Goal: Transaction & Acquisition: Purchase product/service

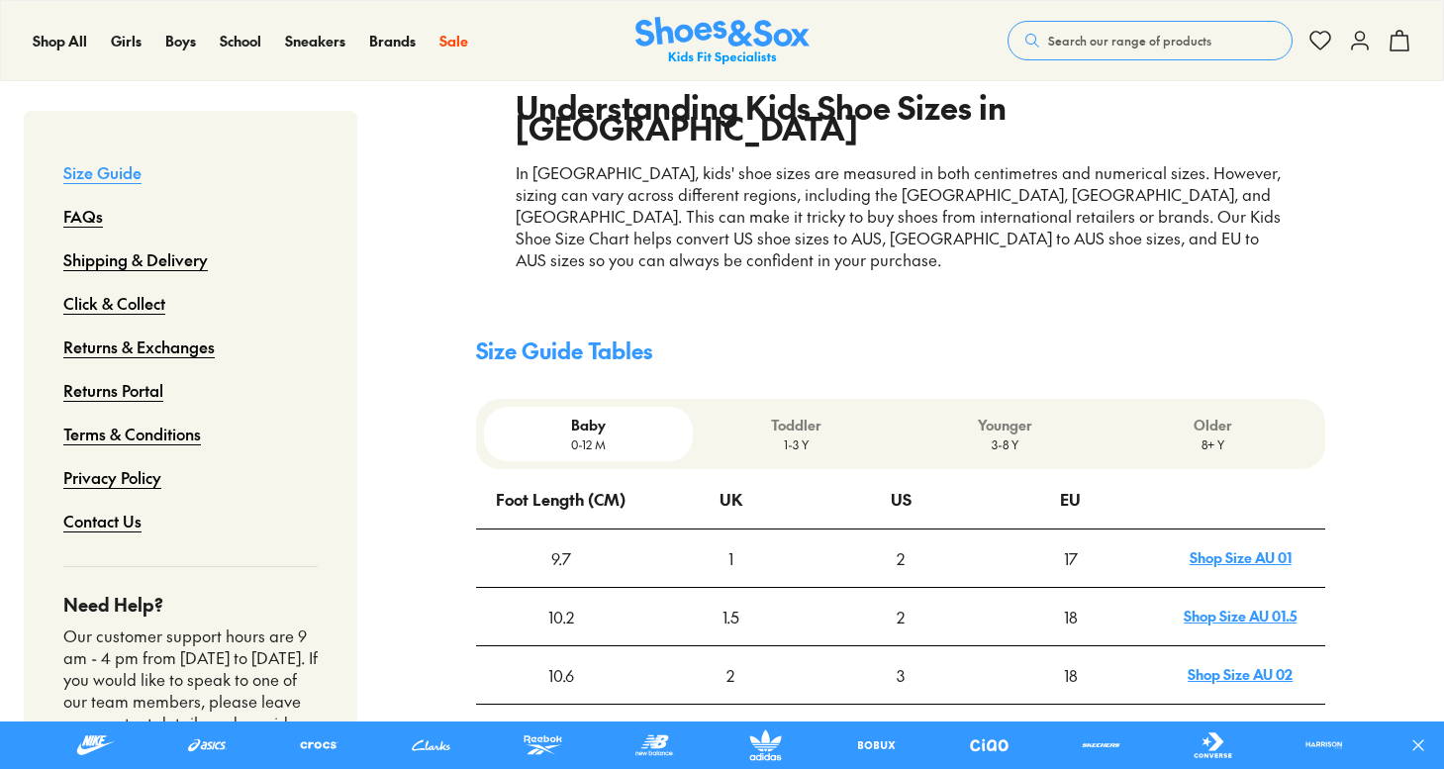
scroll to position [376, 0]
click at [1027, 414] on p "Younger" at bounding box center [1004, 424] width 192 height 21
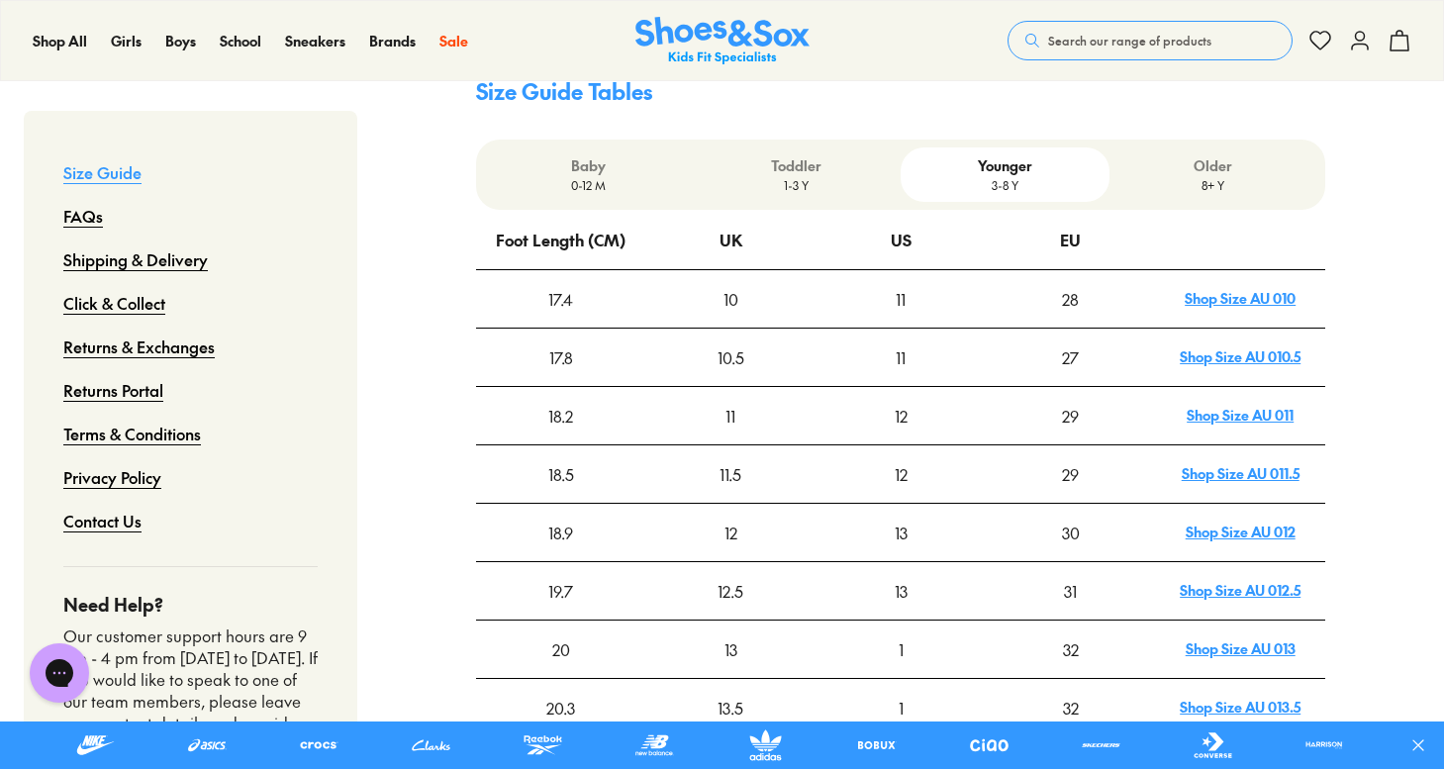
scroll to position [645, 0]
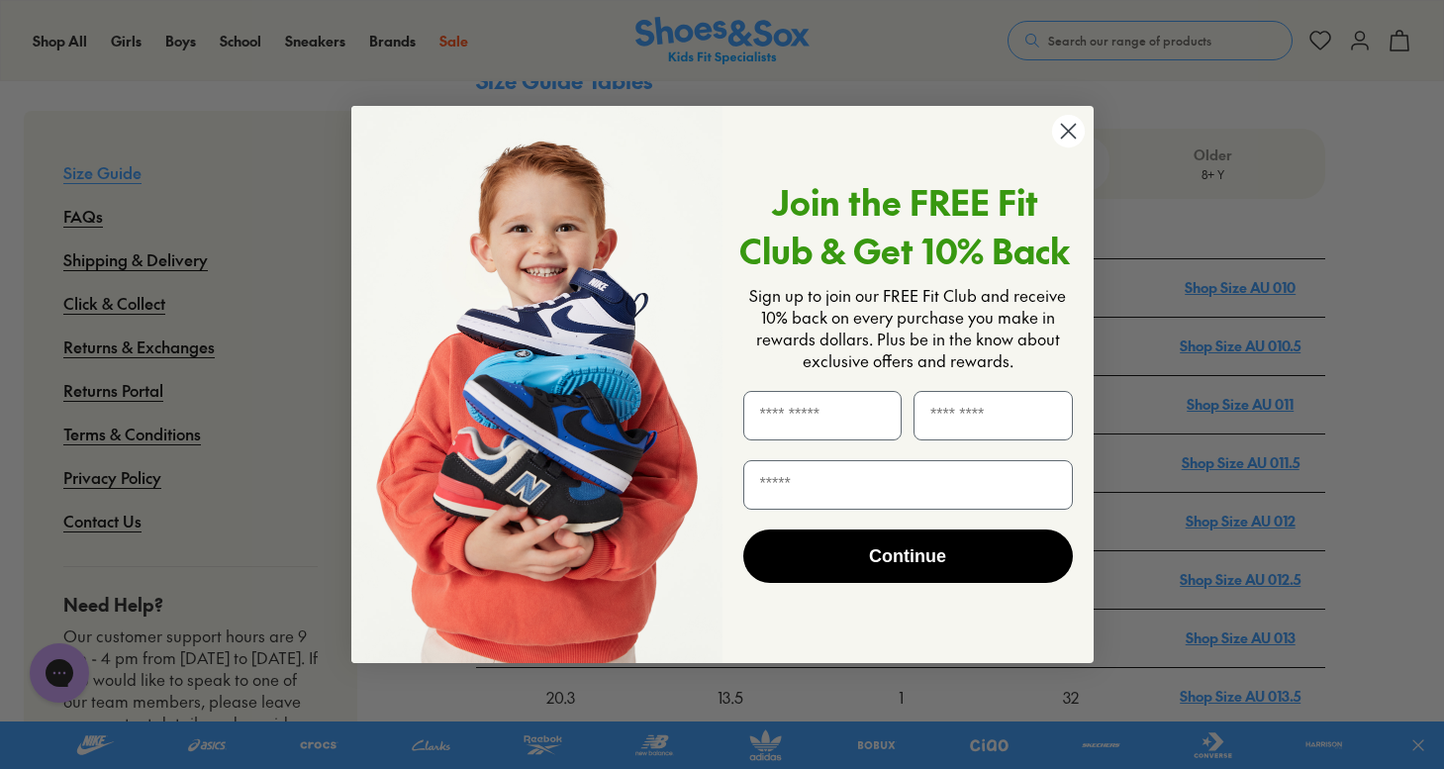
click at [1067, 138] on circle "Close dialog" at bounding box center [1067, 131] width 33 height 33
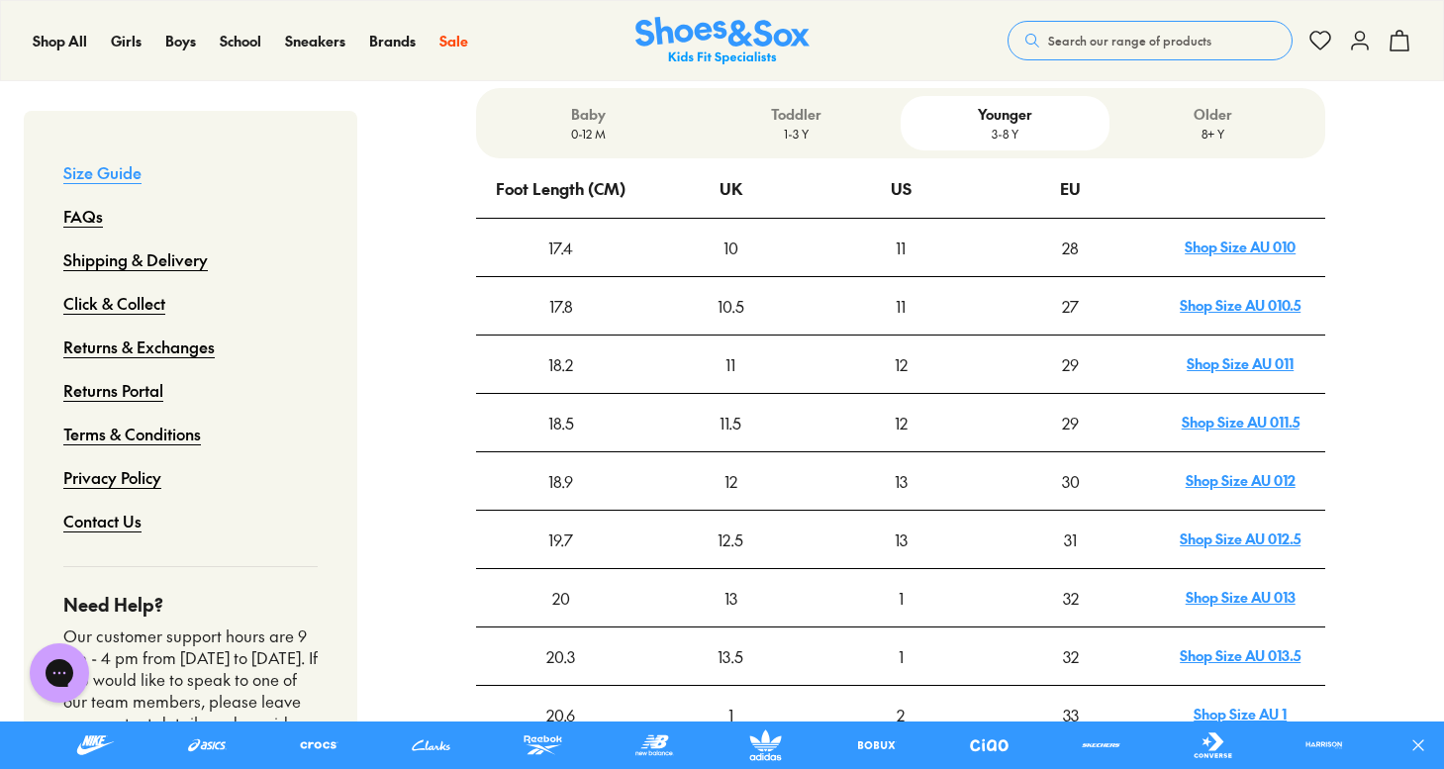
scroll to position [687, 0]
click at [910, 569] on div "1" at bounding box center [900, 596] width 168 height 55
click at [901, 569] on div "1" at bounding box center [900, 596] width 168 height 55
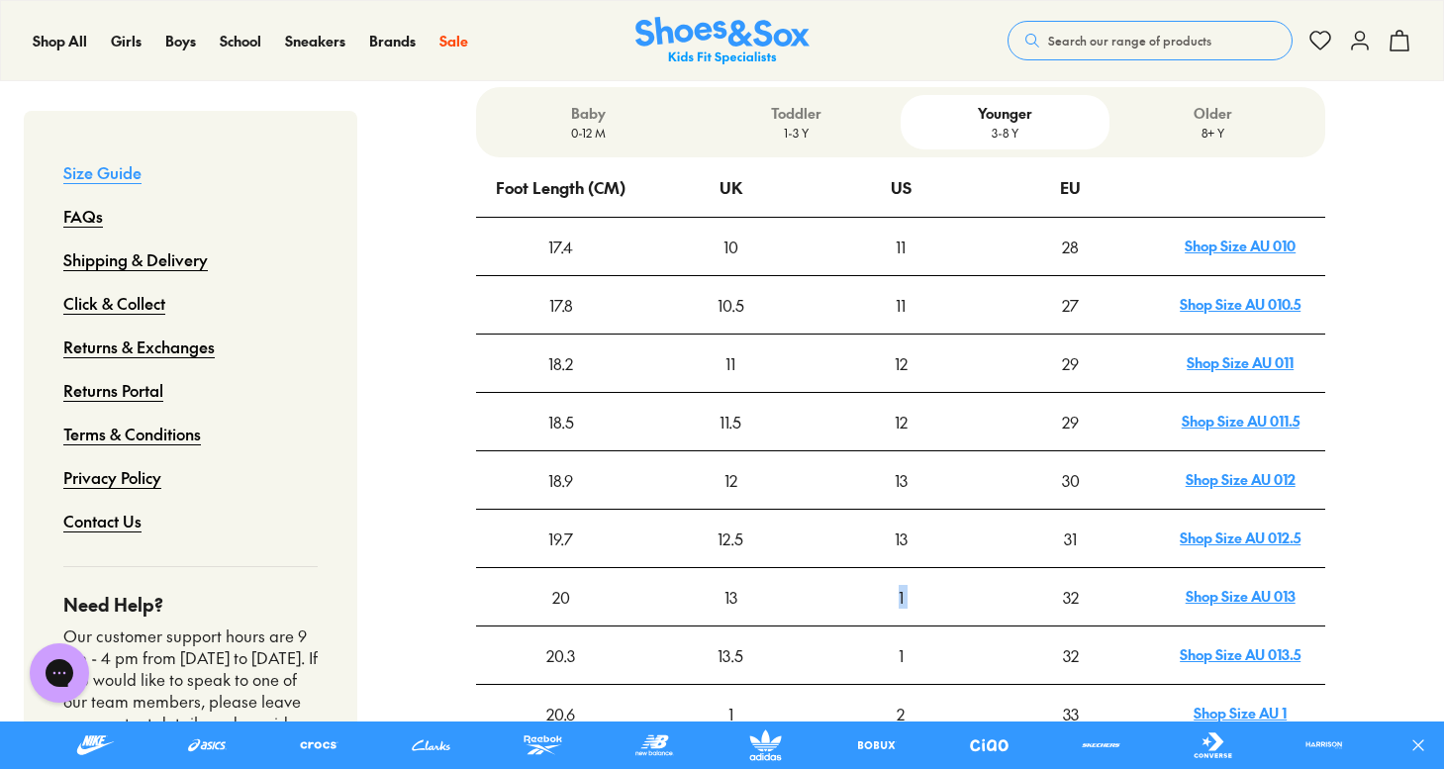
click at [901, 569] on div "1" at bounding box center [900, 596] width 168 height 55
click at [903, 627] on div "1" at bounding box center [900, 654] width 168 height 55
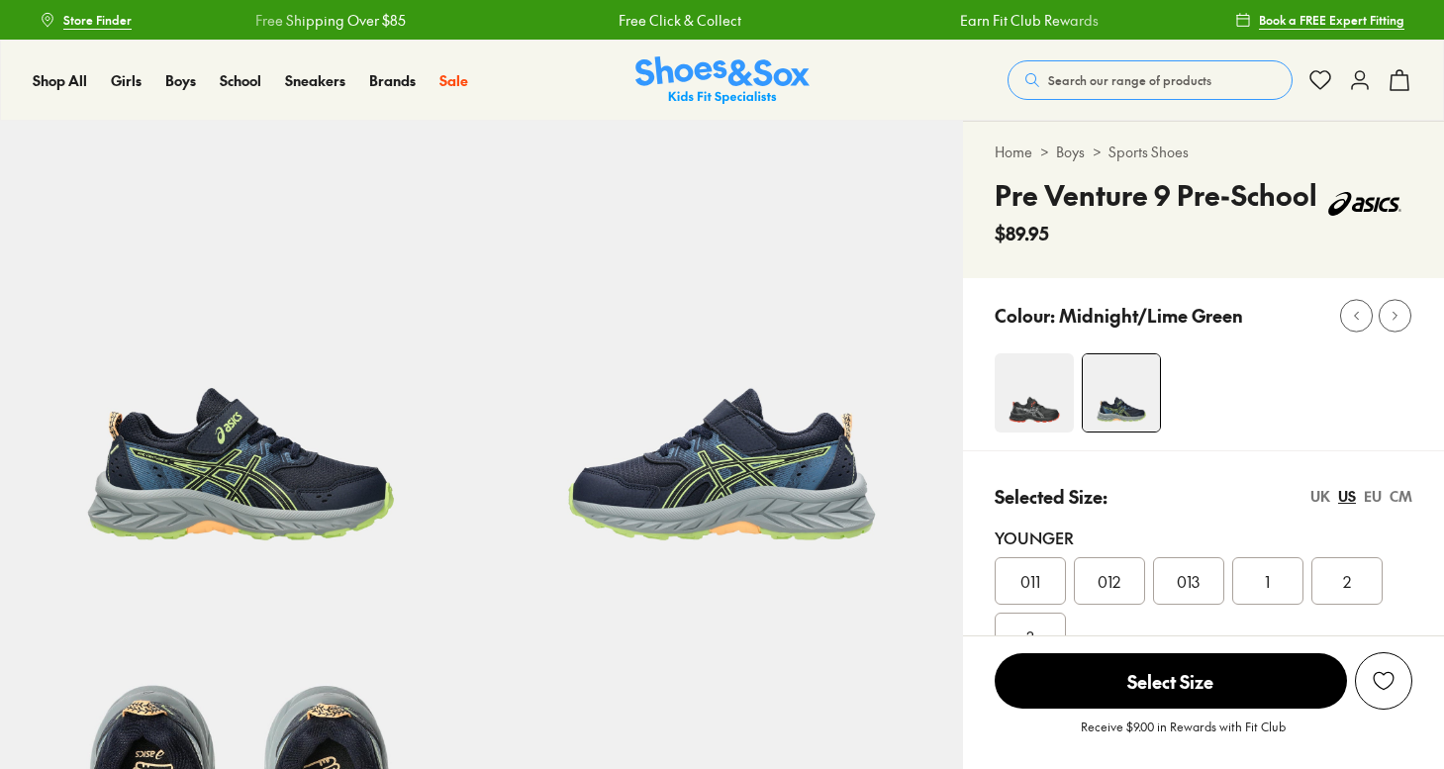
scroll to position [8, 0]
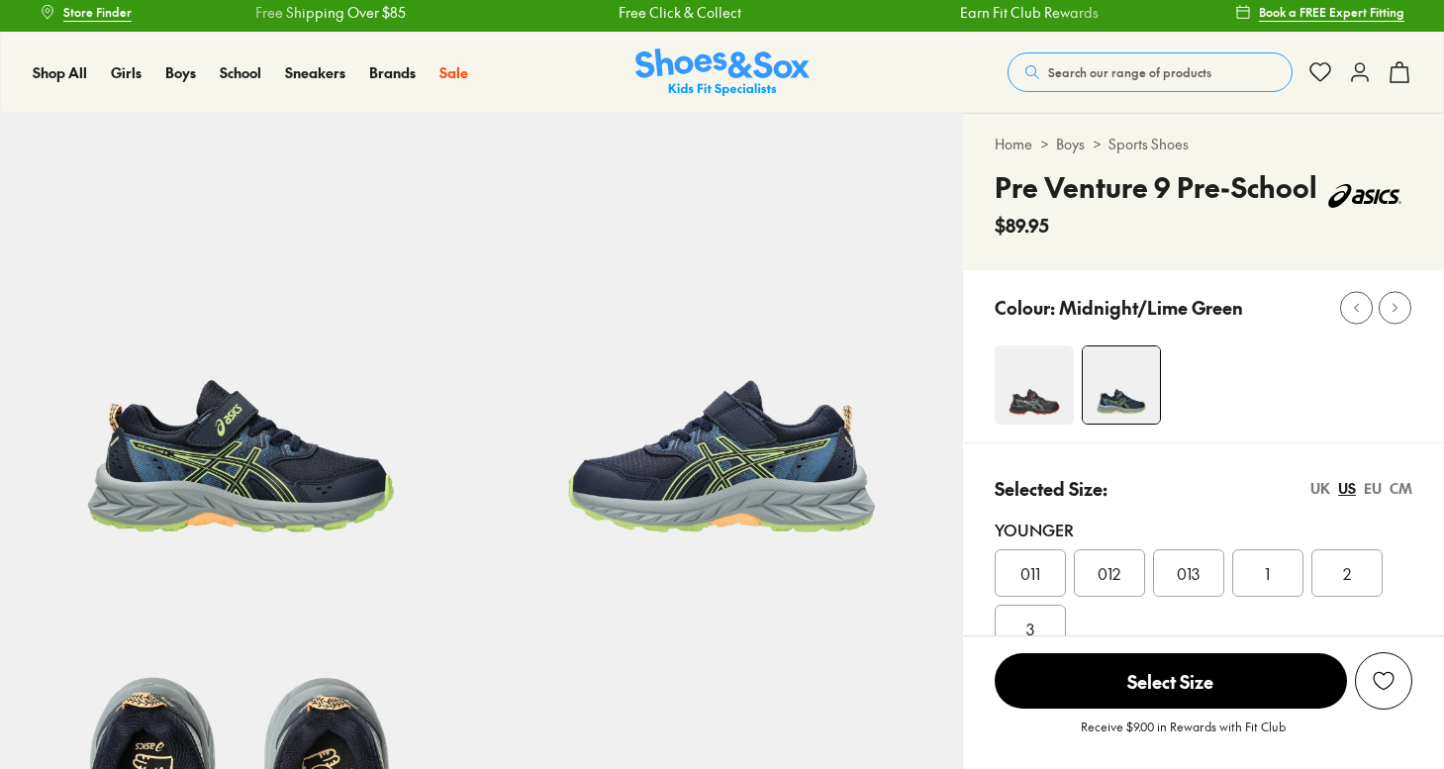
select select "*"
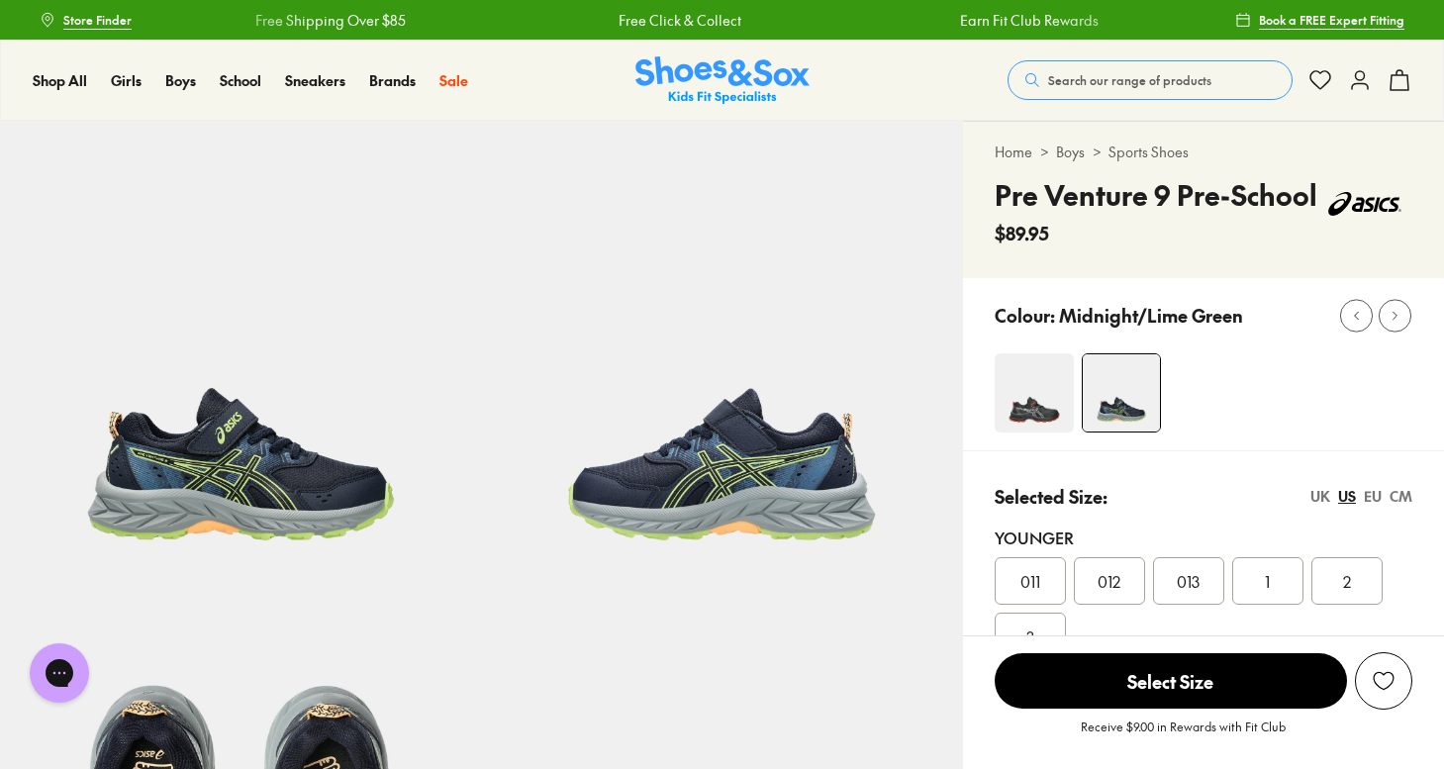
scroll to position [0, 0]
